Goal: Task Accomplishment & Management: Manage account settings

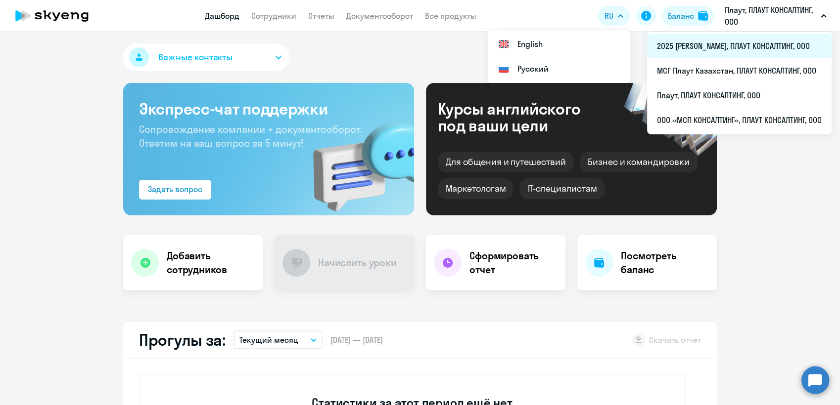
click at [683, 45] on li "2025 [PERSON_NAME], ПЛАУТ КОНСАЛТИНГ, ООО" at bounding box center [739, 46] width 184 height 25
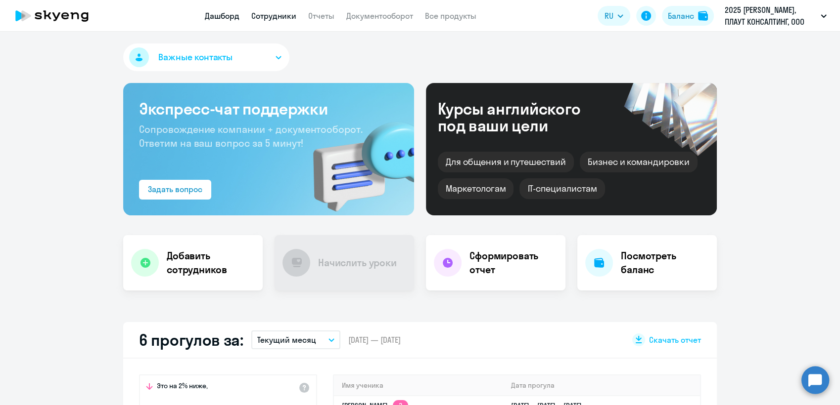
click at [283, 16] on link "Сотрудники" at bounding box center [273, 16] width 45 height 10
select select "30"
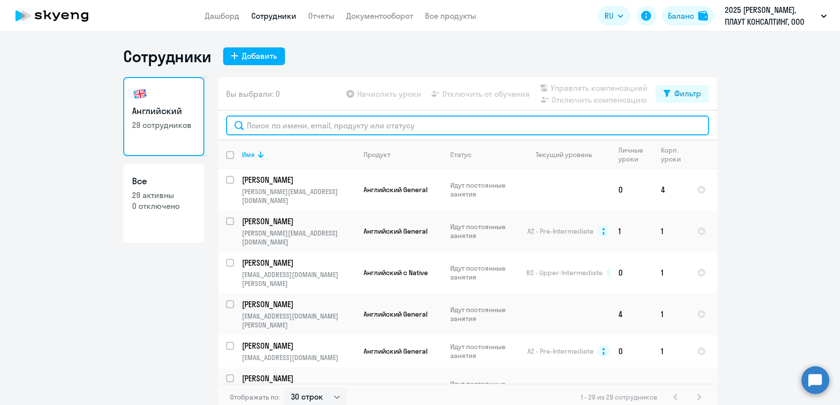
click at [267, 127] on input "text" at bounding box center [467, 126] width 483 height 20
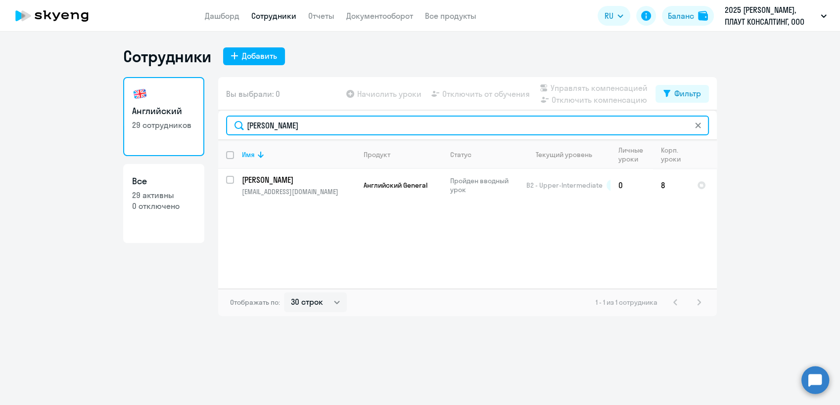
type input "[PERSON_NAME]"
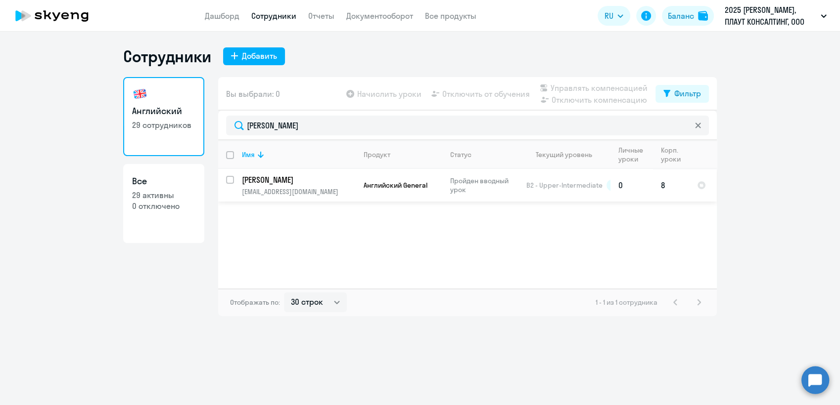
click at [229, 180] on input "select row 2232478" at bounding box center [236, 186] width 20 height 20
checkbox input "true"
click at [491, 92] on span "Отключить от обучения" at bounding box center [486, 94] width 88 height 12
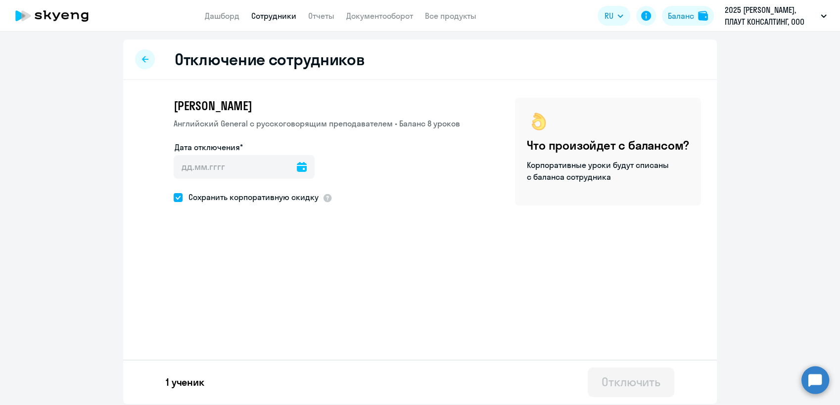
click at [298, 169] on icon at bounding box center [302, 167] width 10 height 10
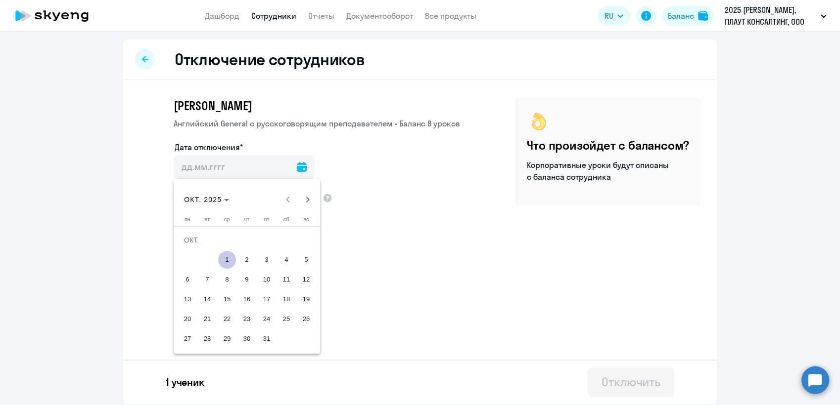
click at [228, 261] on span "1" at bounding box center [227, 260] width 18 height 18
type input "[DATE]"
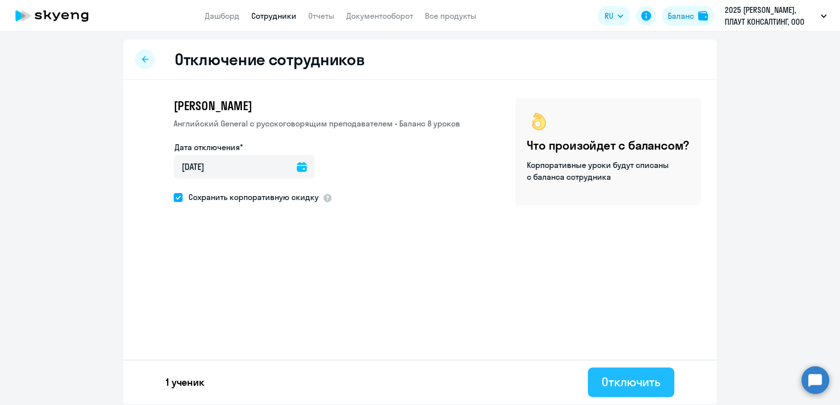
click at [623, 384] on div "Отключить" at bounding box center [630, 382] width 59 height 16
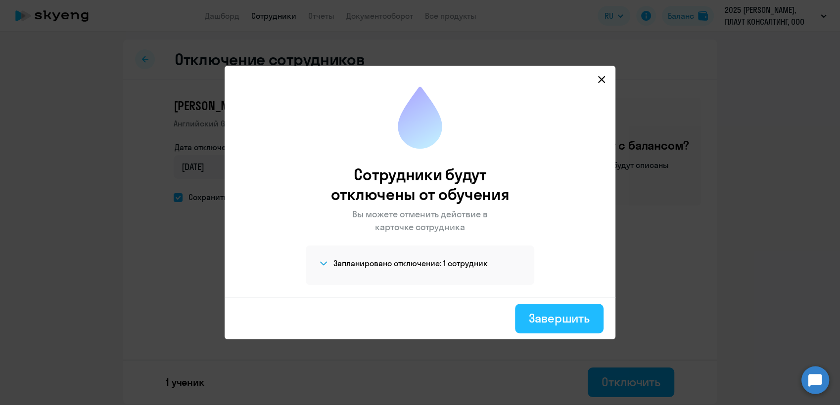
click at [549, 317] on div "Завершить" at bounding box center [559, 319] width 61 height 16
select select "30"
